Goal: Transaction & Acquisition: Obtain resource

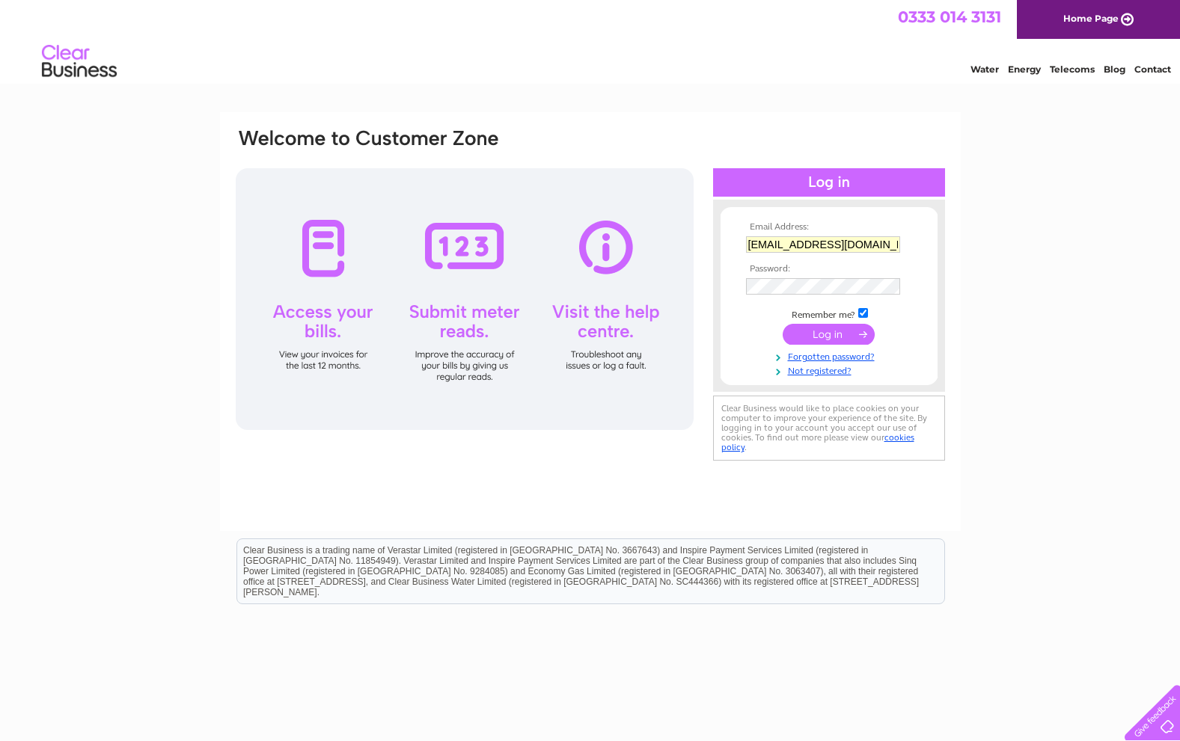
click at [835, 334] on input "submit" at bounding box center [829, 334] width 92 height 21
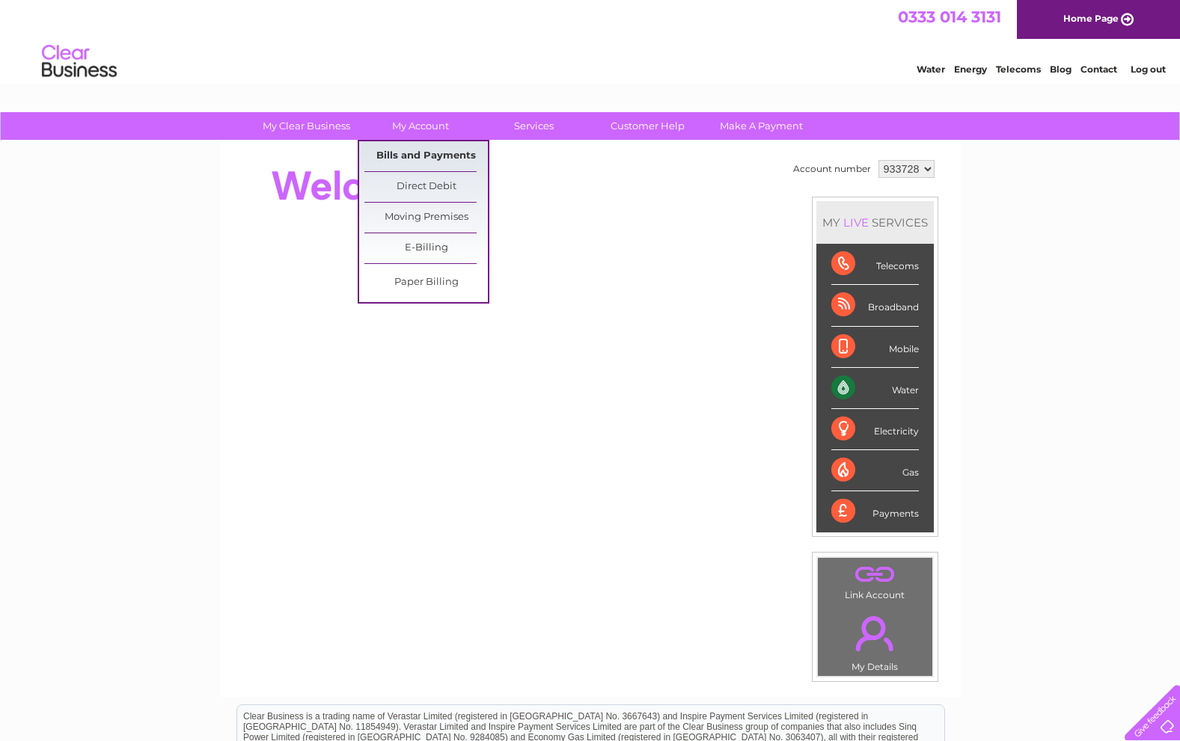
click at [408, 152] on link "Bills and Payments" at bounding box center [425, 156] width 123 height 30
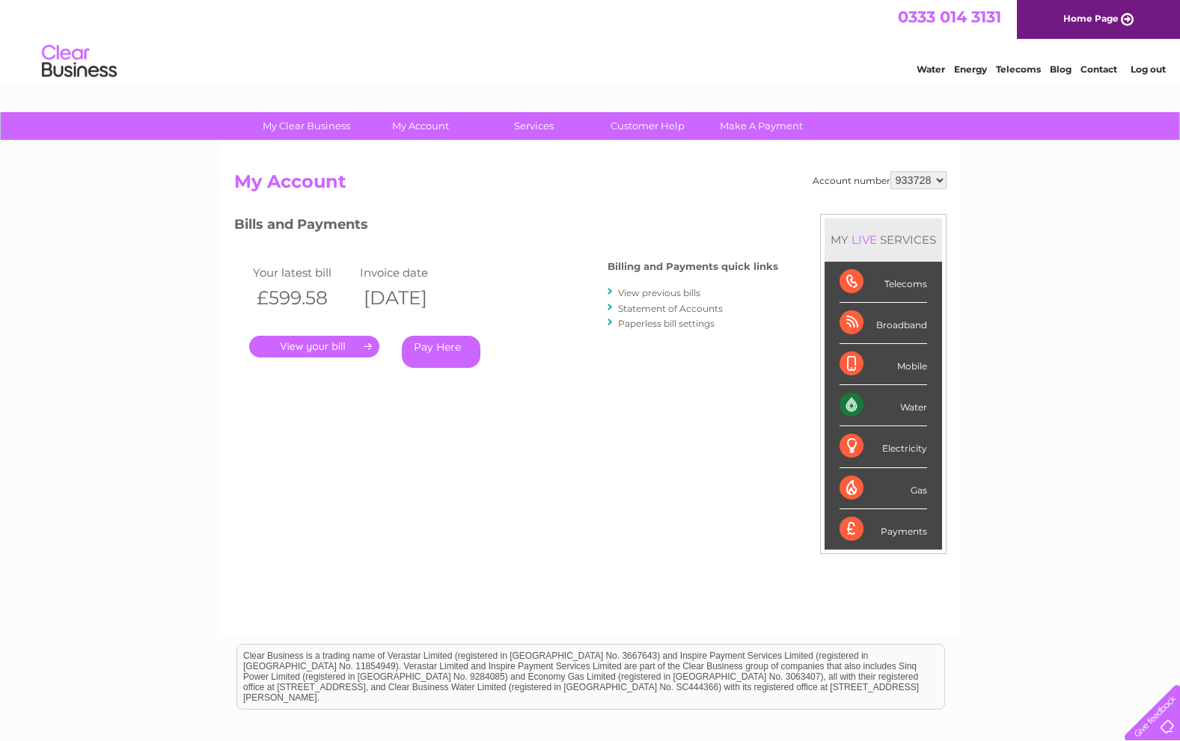
click at [319, 352] on link "." at bounding box center [314, 347] width 130 height 22
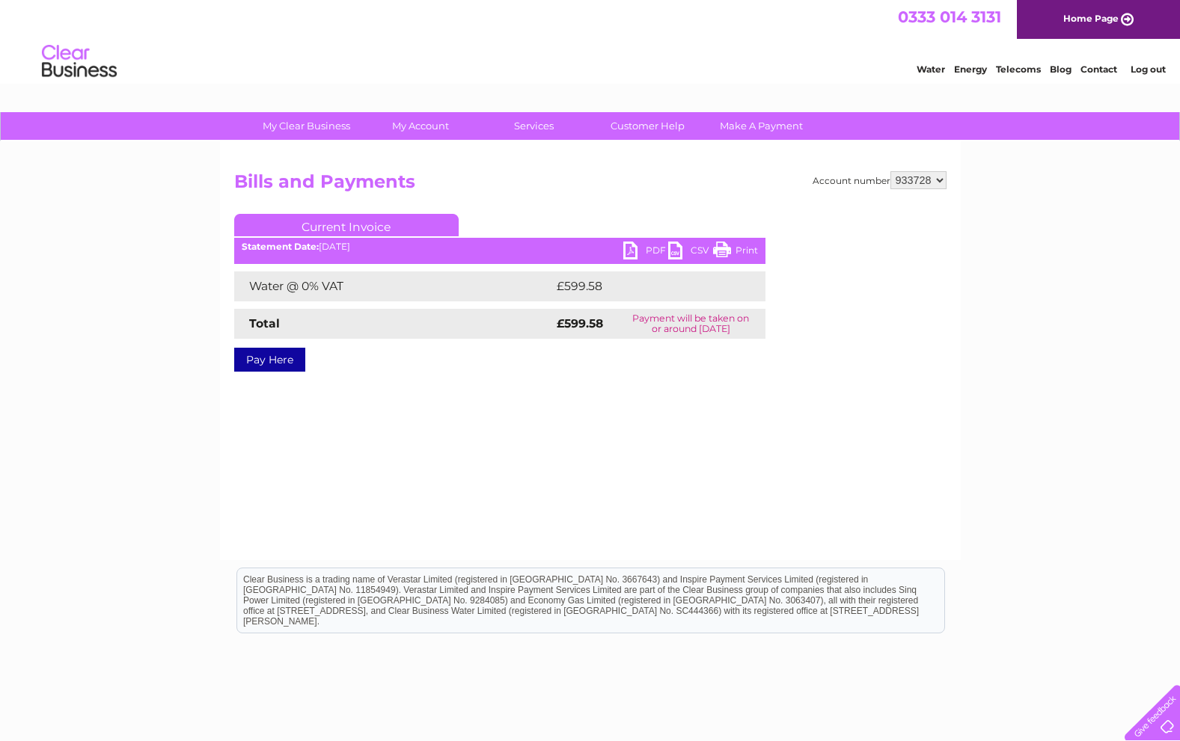
click at [633, 250] on link "PDF" at bounding box center [645, 253] width 45 height 22
click at [472, 535] on div "Account number 933728 Bills and Payments Current Invoice PDF CSV Print £599.58" at bounding box center [590, 350] width 741 height 419
click at [1153, 70] on link "Log out" at bounding box center [1147, 69] width 35 height 11
